Goal: Task Accomplishment & Management: Manage account settings

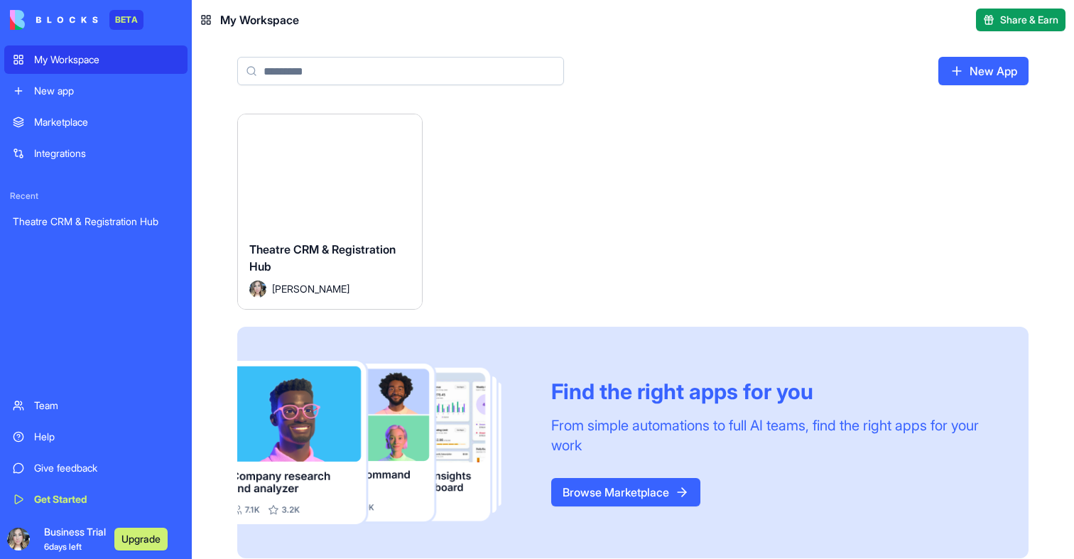
click at [400, 173] on div "Launch" at bounding box center [330, 171] width 184 height 115
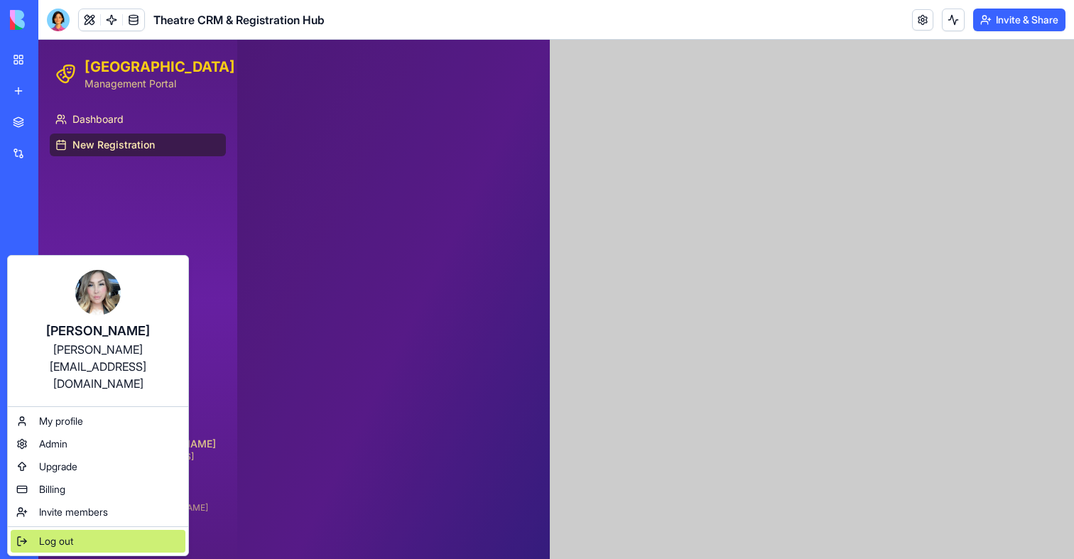
click at [53, 530] on div "Log out" at bounding box center [98, 541] width 175 height 23
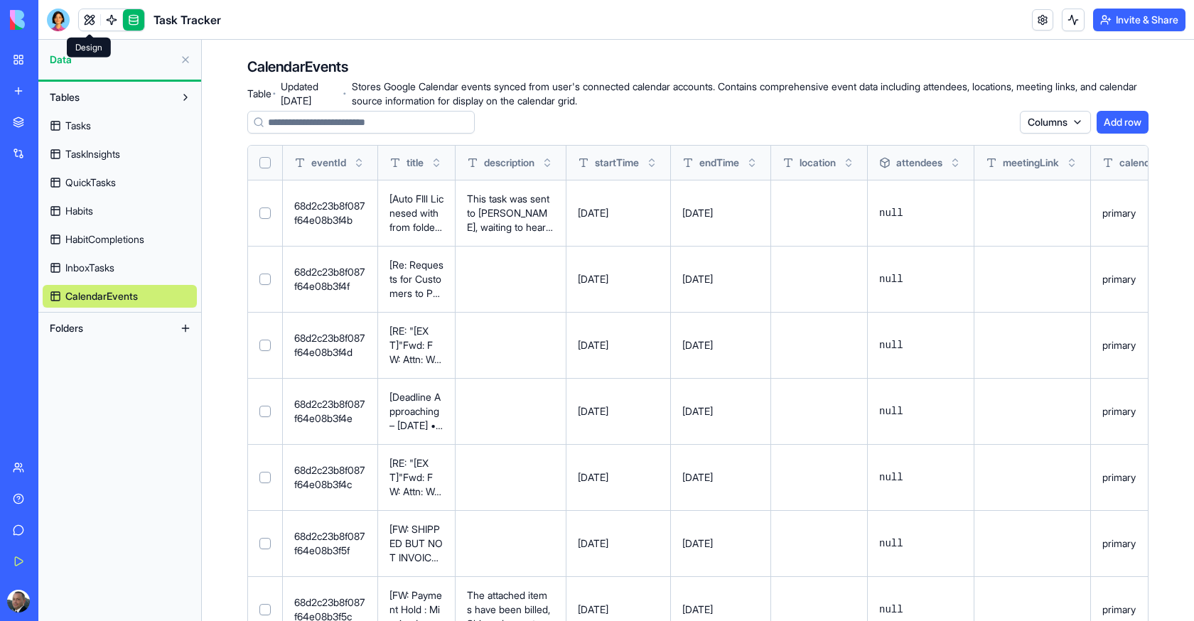
click at [85, 30] on link at bounding box center [89, 19] width 21 height 21
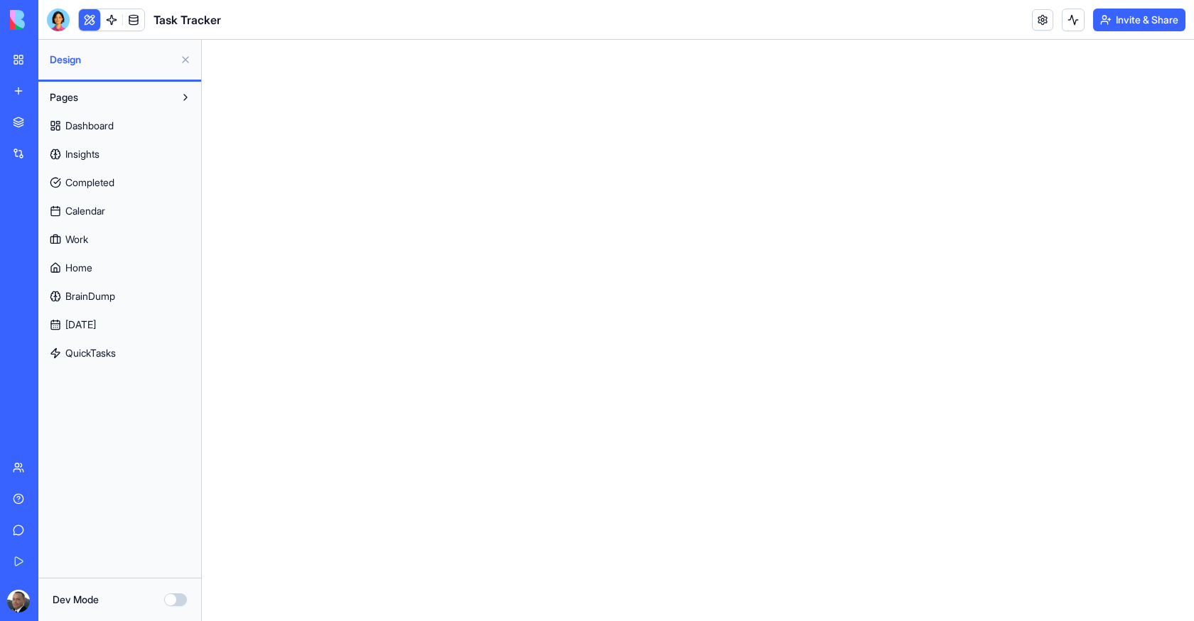
click at [112, 214] on link "Calendar" at bounding box center [120, 211] width 154 height 23
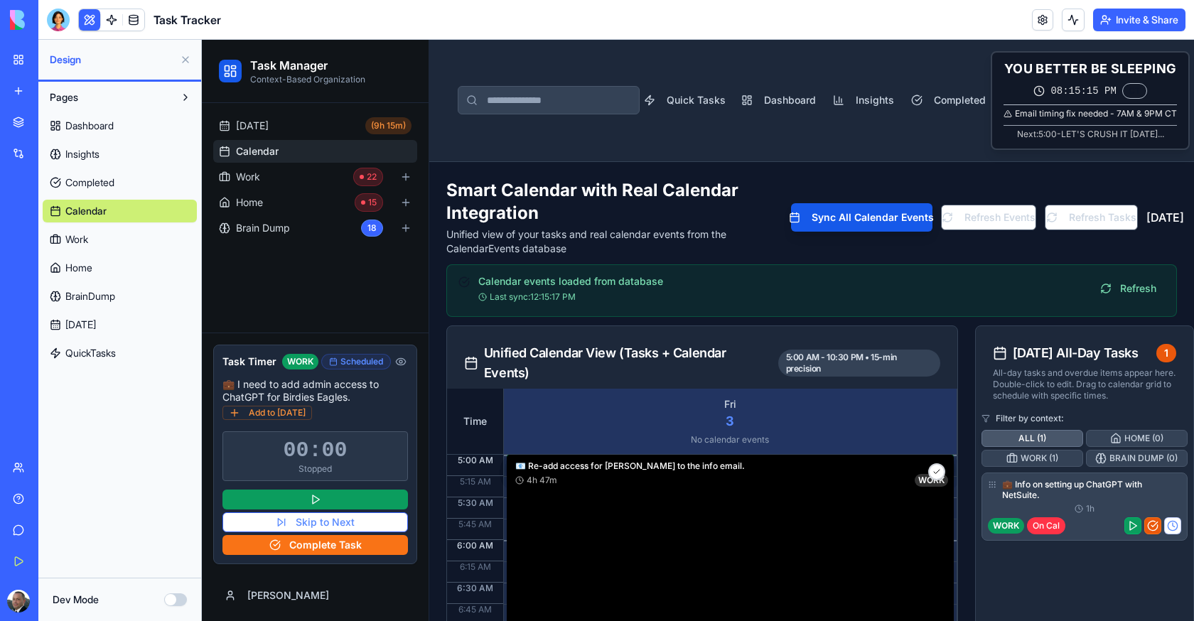
click at [90, 208] on span "Calendar" at bounding box center [85, 211] width 41 height 14
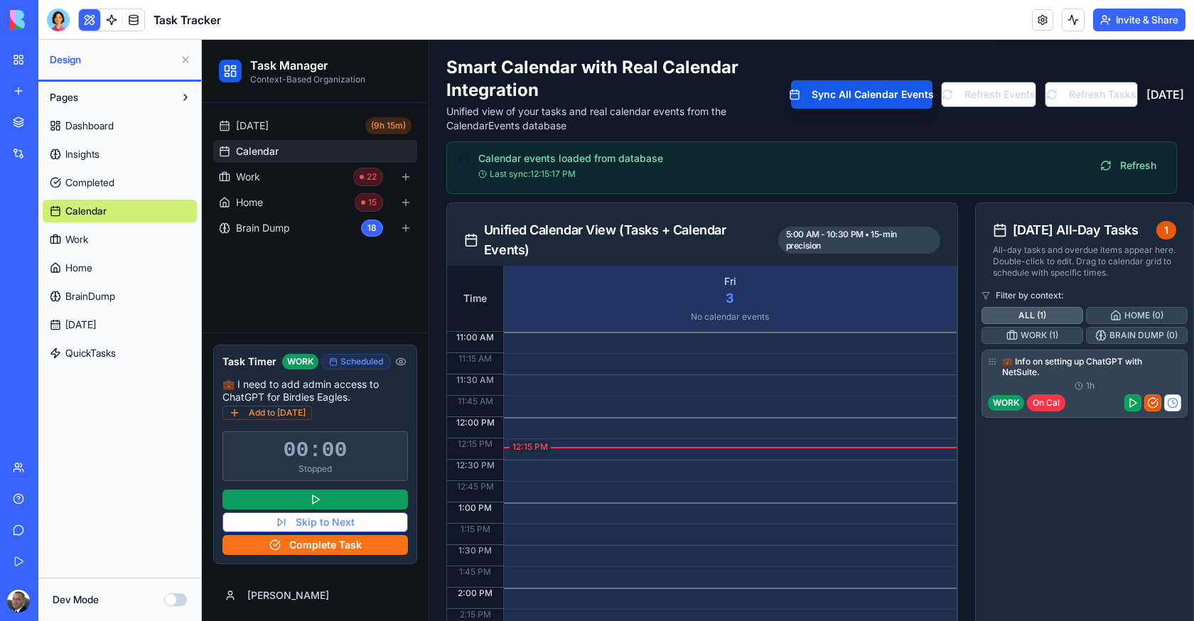
scroll to position [132, 0]
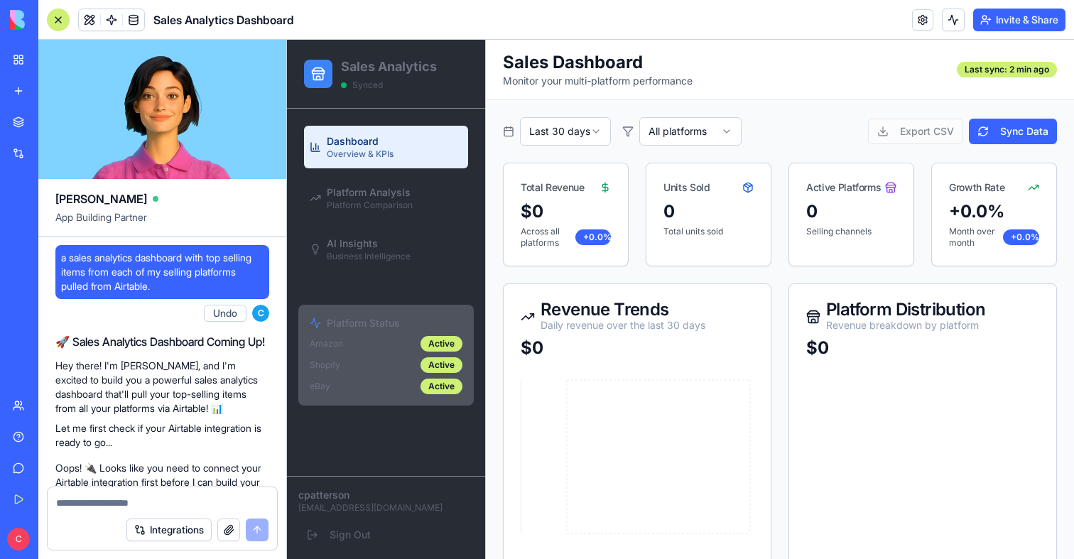
scroll to position [1831, 0]
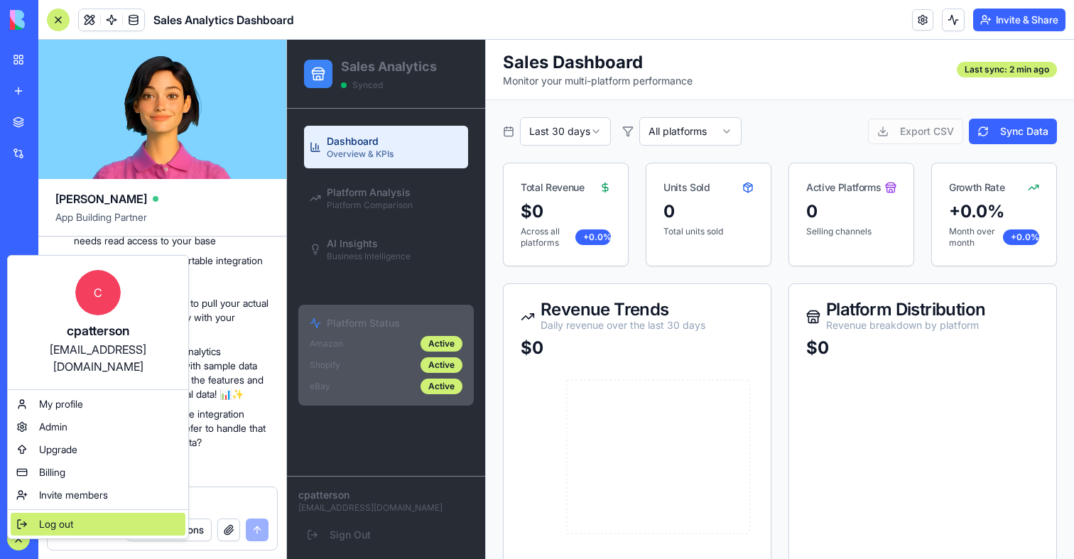
click at [38, 513] on div "Log out" at bounding box center [98, 524] width 175 height 23
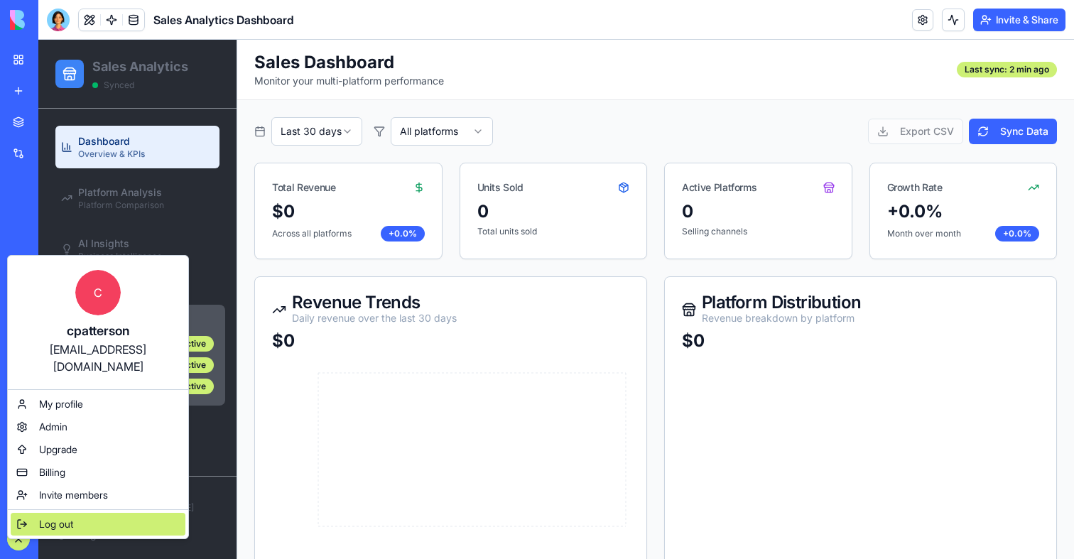
click at [53, 517] on span "Log out" at bounding box center [56, 524] width 34 height 14
